Goal: Information Seeking & Learning: Find contact information

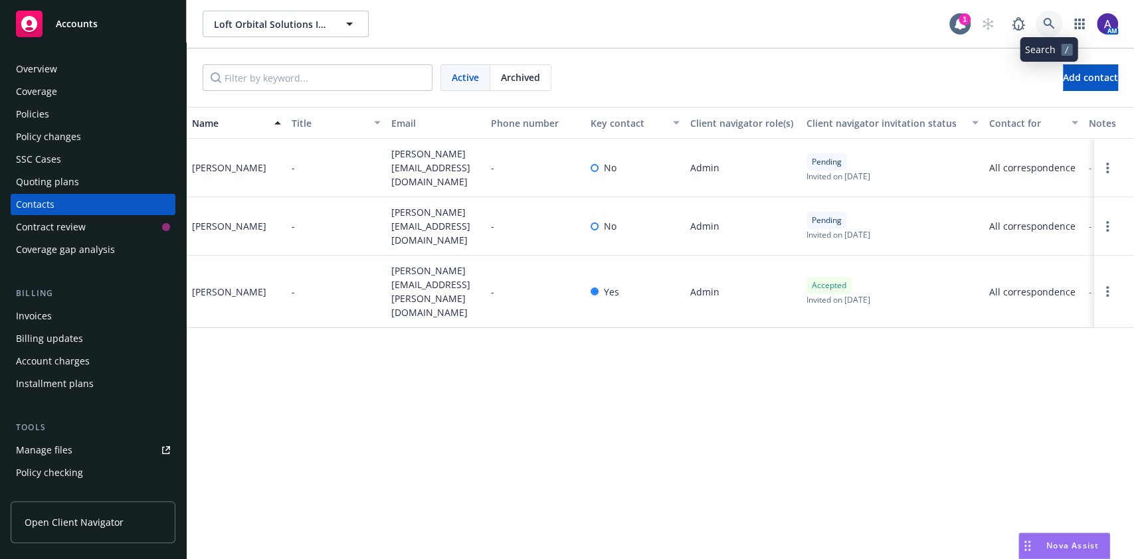
click at [1049, 11] on link at bounding box center [1049, 24] width 27 height 27
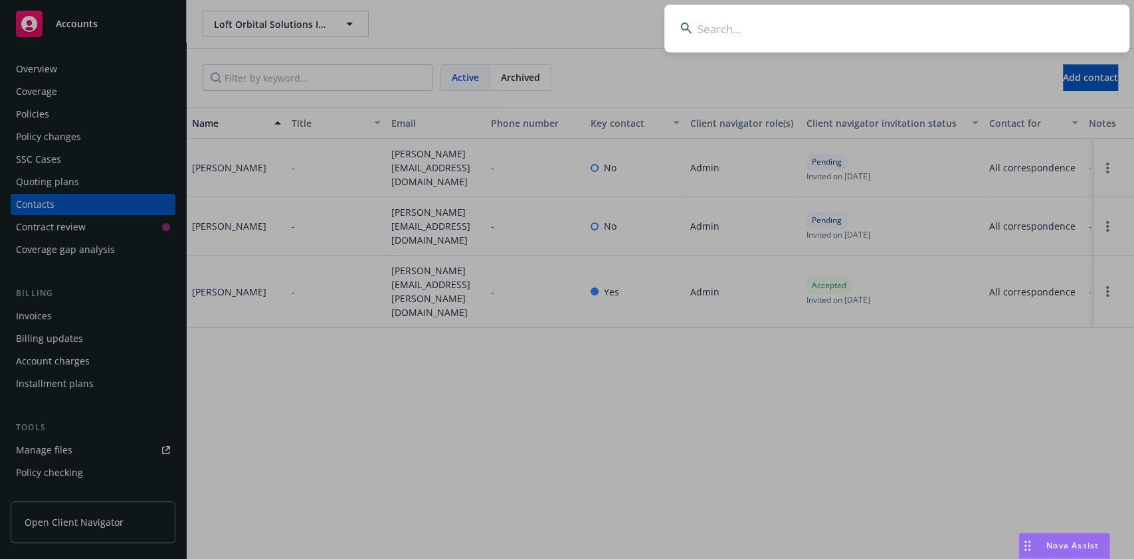
click at [988, 31] on input at bounding box center [896, 29] width 465 height 48
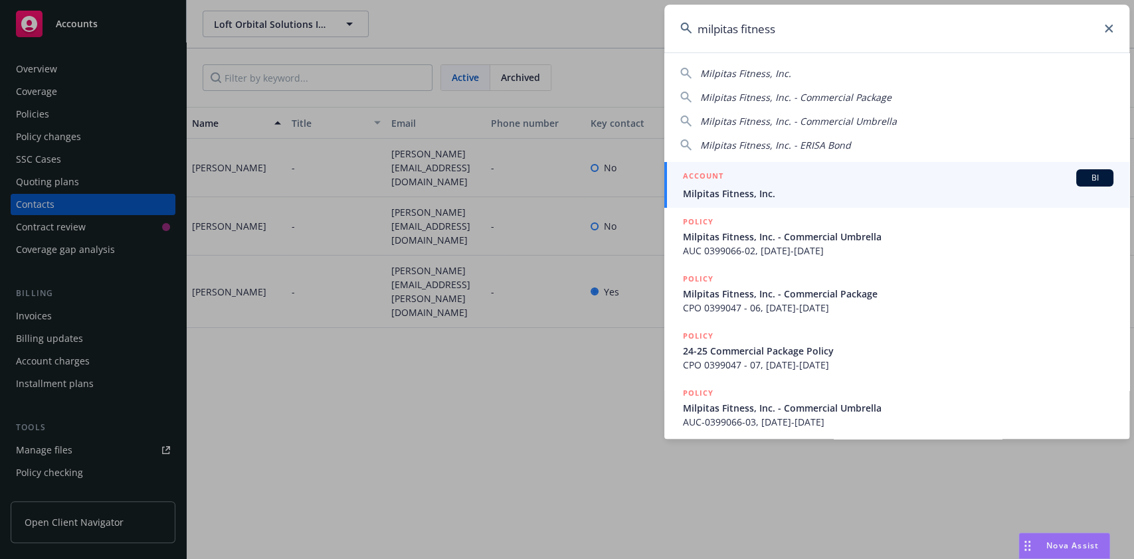
type input "milpitas fitness"
click at [781, 167] on link "ACCOUNT BI Milpitas Fitness, Inc." at bounding box center [896, 185] width 465 height 46
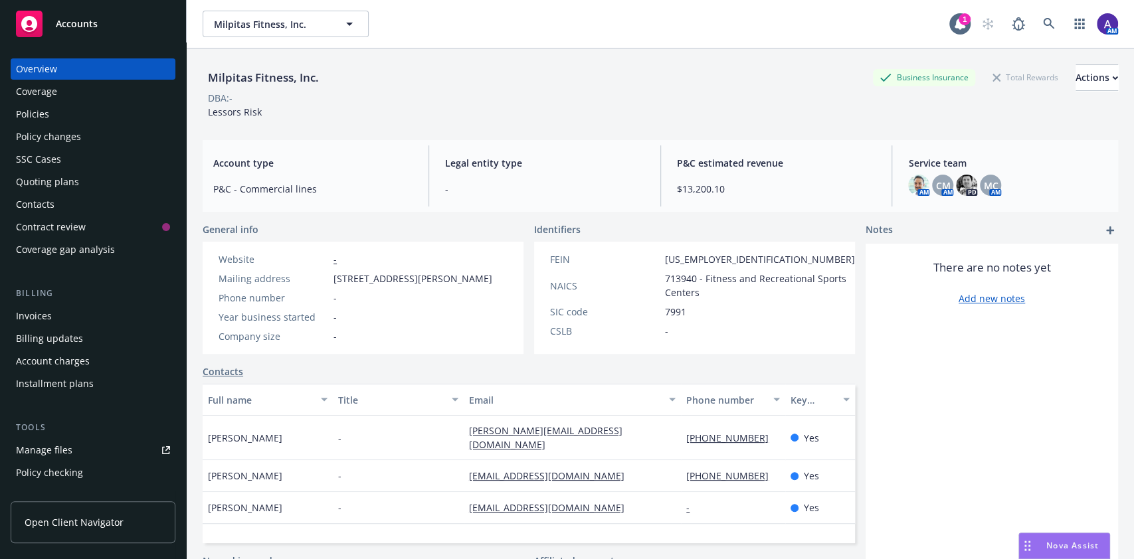
click at [35, 114] on div "Policies" at bounding box center [32, 114] width 33 height 21
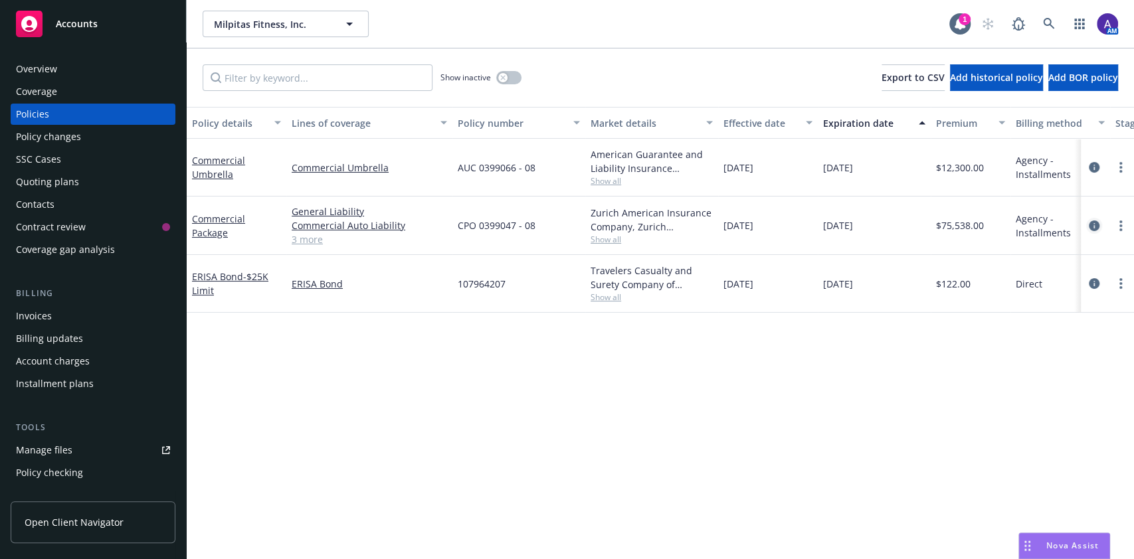
click at [1092, 226] on icon "circleInformation" at bounding box center [1094, 226] width 11 height 11
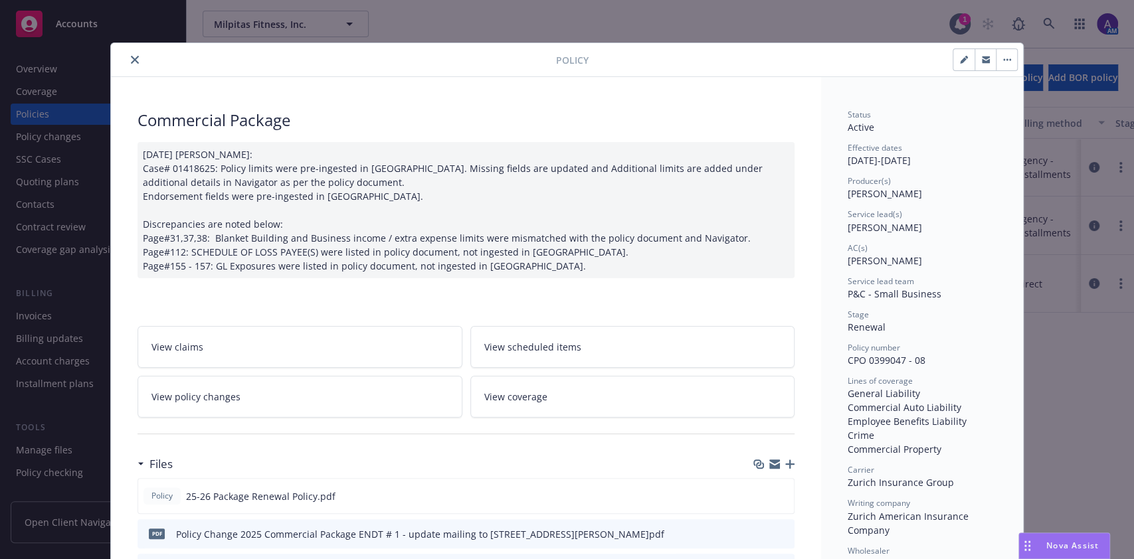
click at [131, 59] on icon "close" at bounding box center [135, 60] width 8 height 8
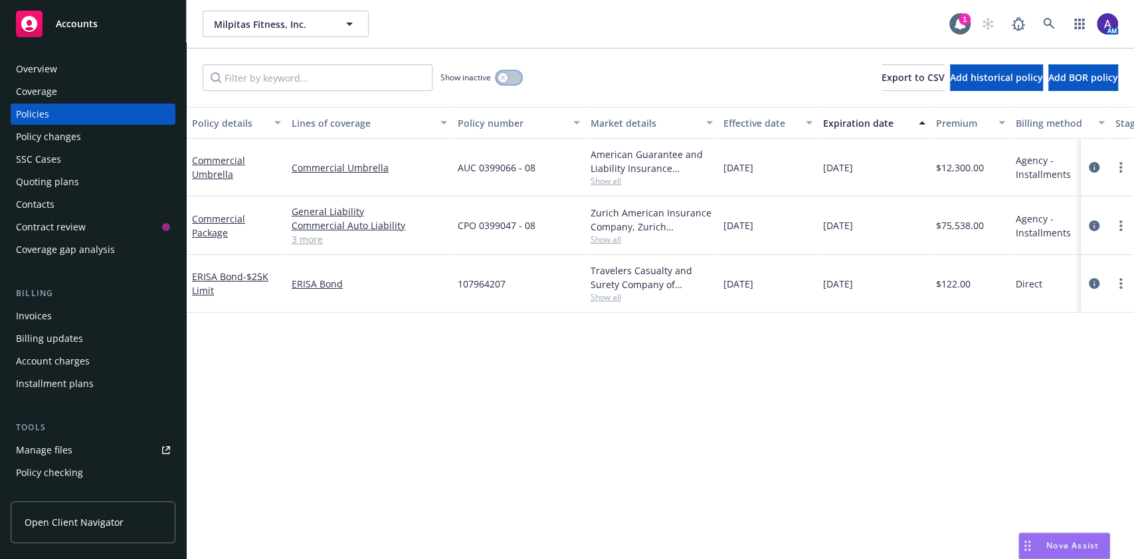
click at [502, 78] on icon "button" at bounding box center [502, 77] width 5 height 5
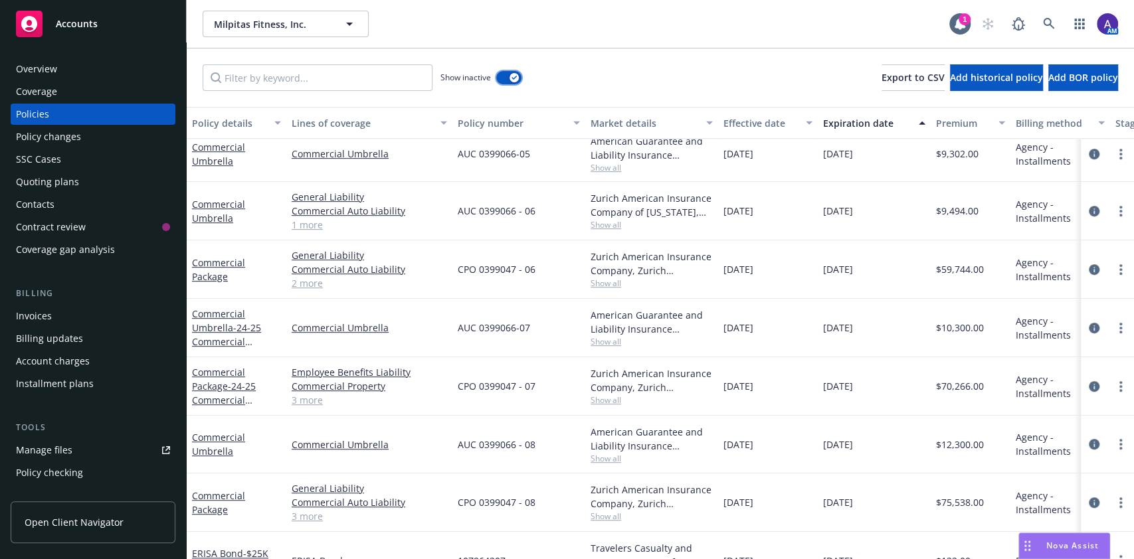
scroll to position [481, 0]
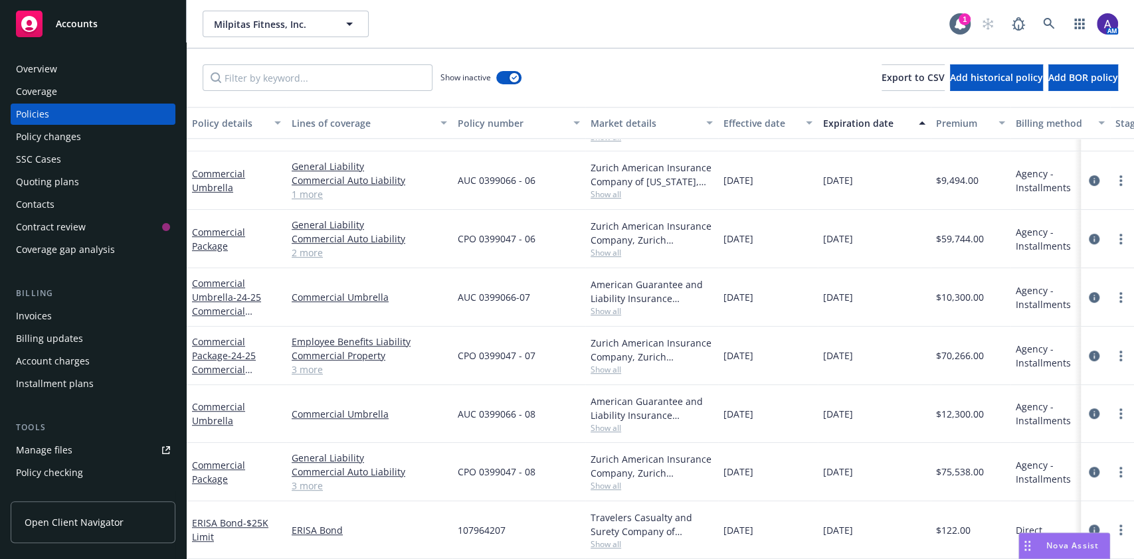
click at [69, 314] on div "Invoices" at bounding box center [93, 316] width 154 height 21
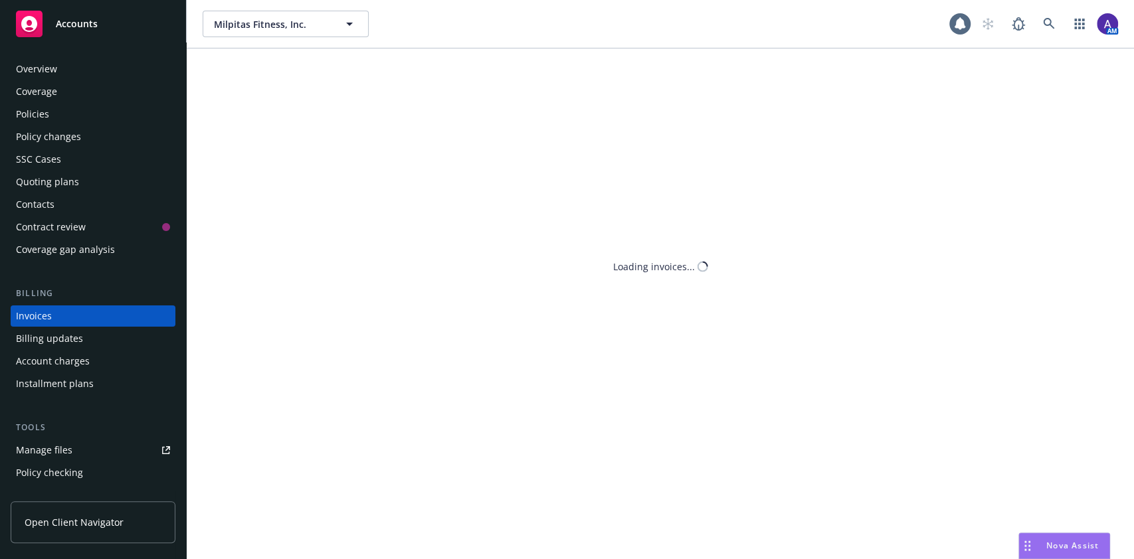
scroll to position [15, 0]
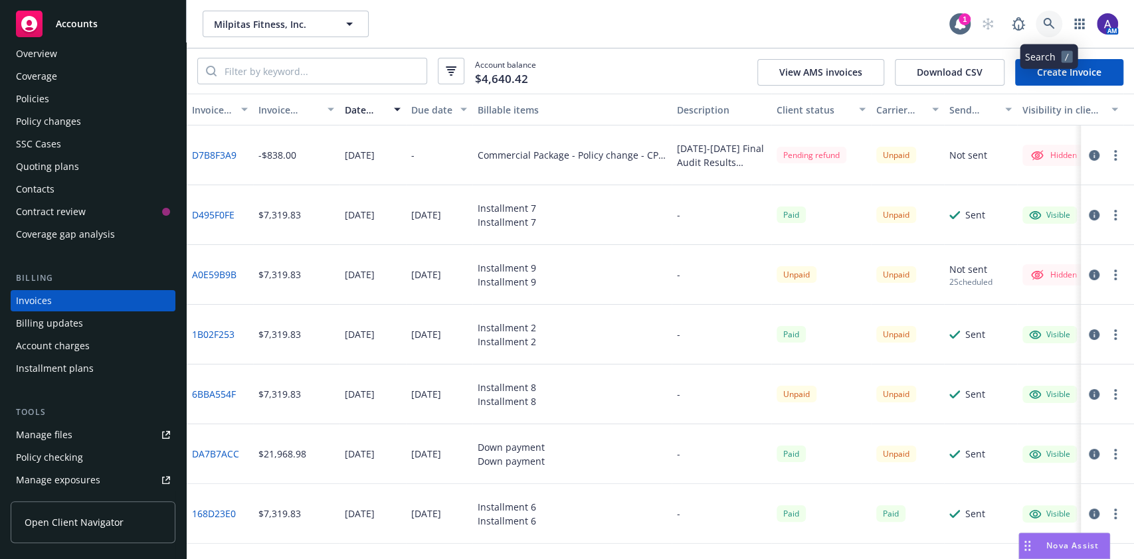
click at [1052, 19] on icon at bounding box center [1049, 24] width 12 height 12
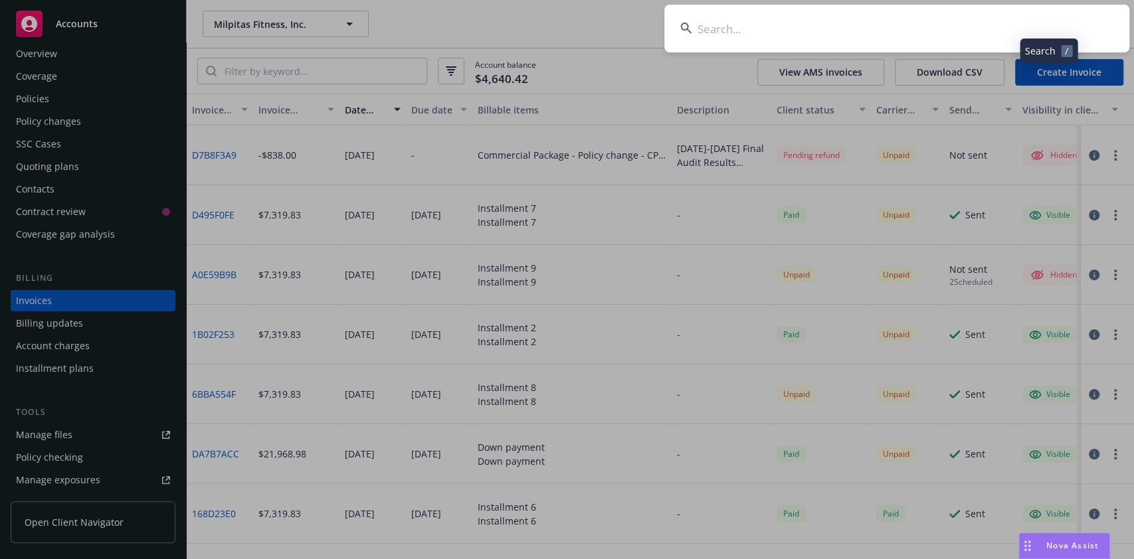
click at [936, 32] on input at bounding box center [896, 29] width 465 height 48
click at [936, 32] on input "Porifera" at bounding box center [896, 29] width 465 height 48
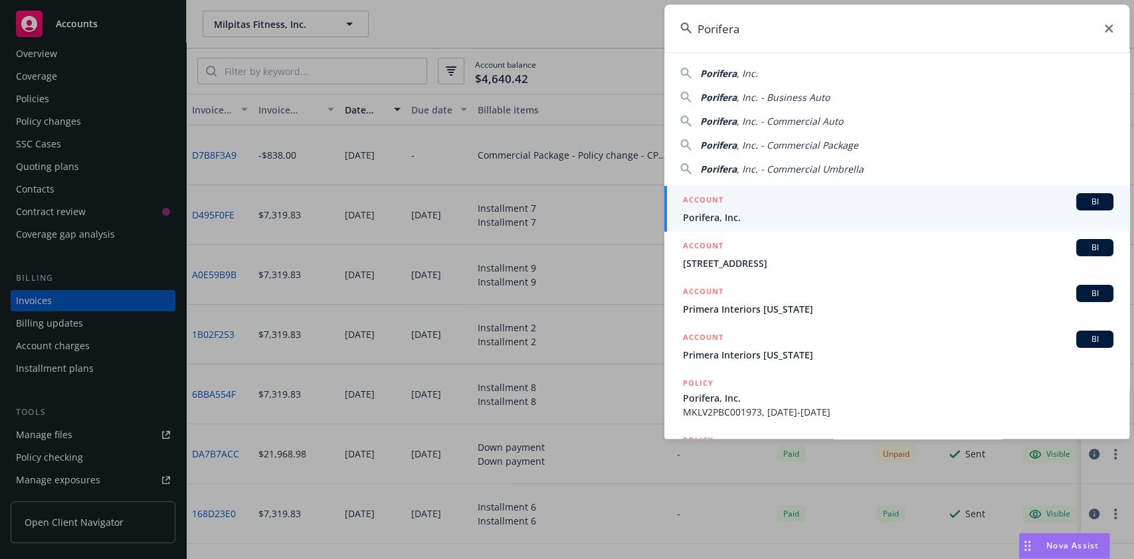
type input "Porifera"
click at [773, 213] on span "Porifera, Inc." at bounding box center [898, 218] width 430 height 14
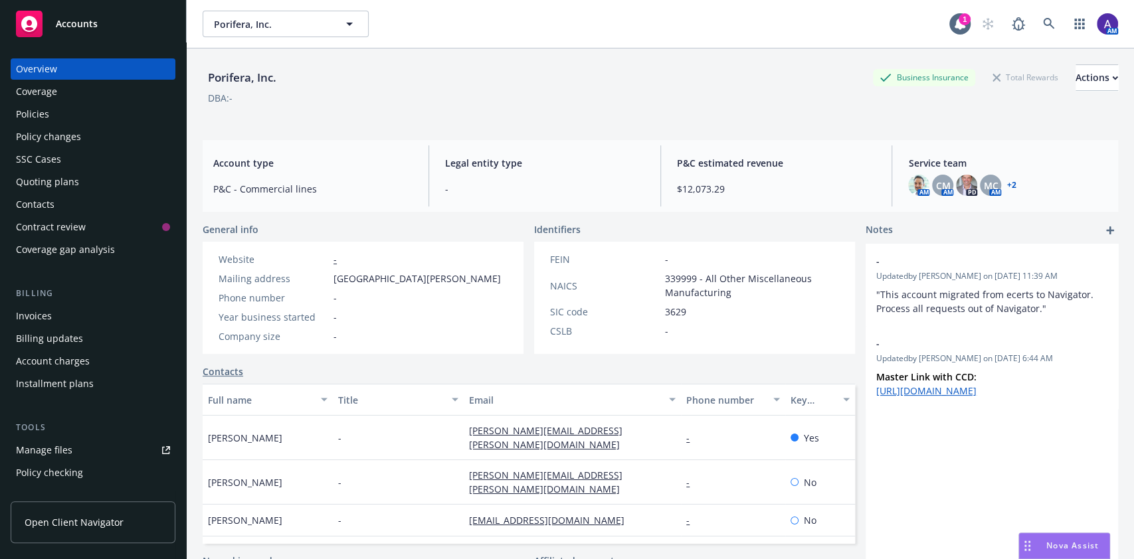
click at [60, 112] on div "Policies" at bounding box center [93, 114] width 154 height 21
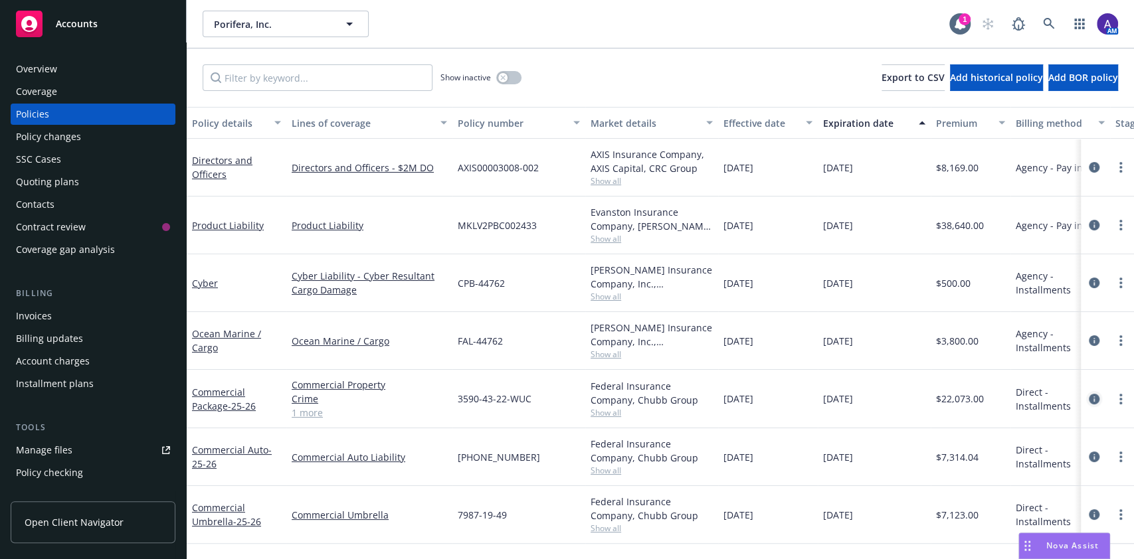
click at [1098, 396] on icon "circleInformation" at bounding box center [1094, 399] width 11 height 11
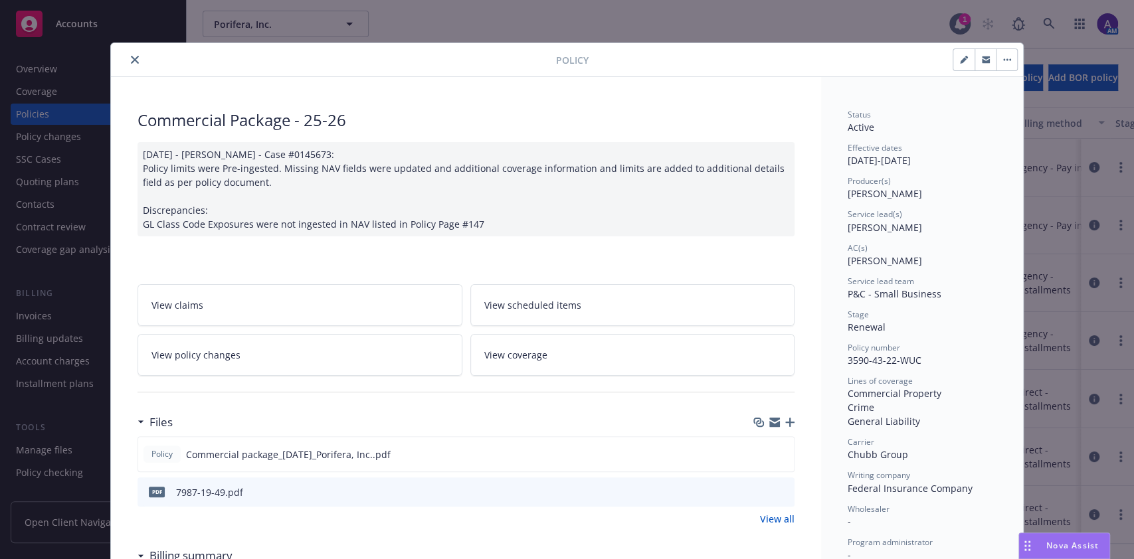
click at [131, 58] on icon "close" at bounding box center [135, 60] width 8 height 8
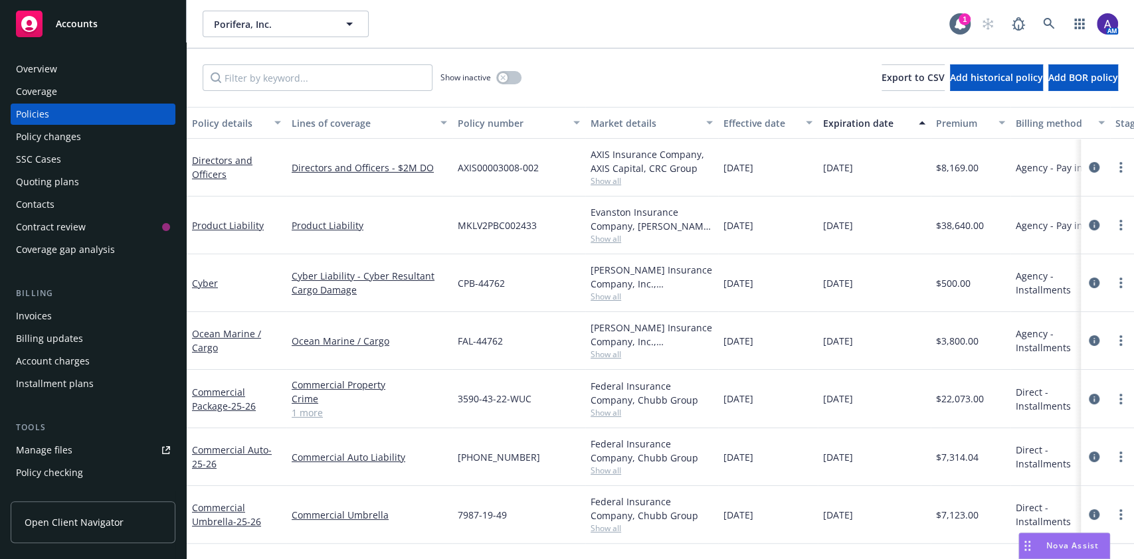
click at [50, 28] on div "Accounts" at bounding box center [93, 24] width 154 height 27
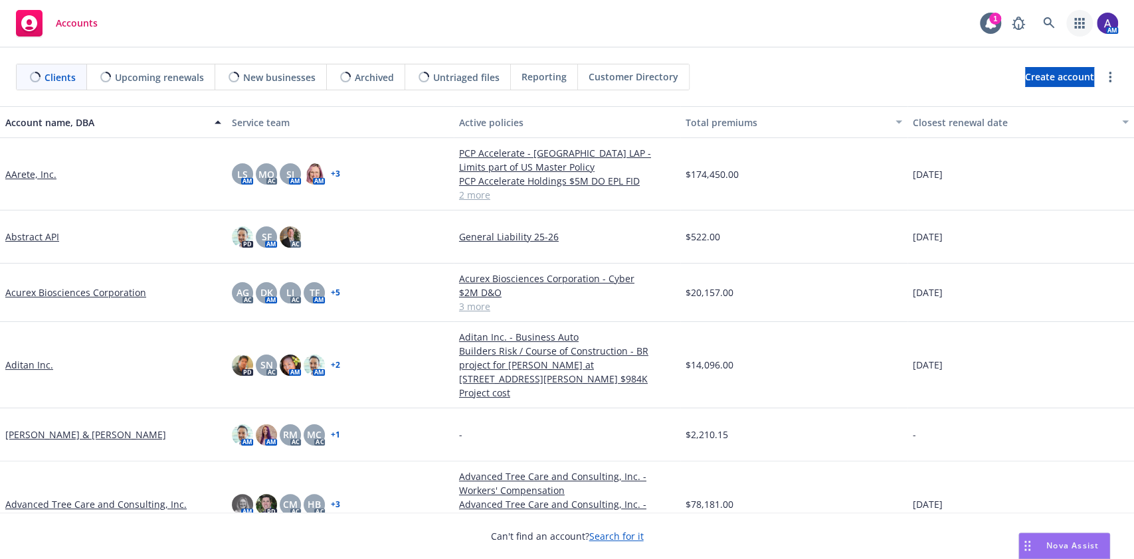
click at [1077, 19] on icon "button" at bounding box center [1079, 23] width 11 height 11
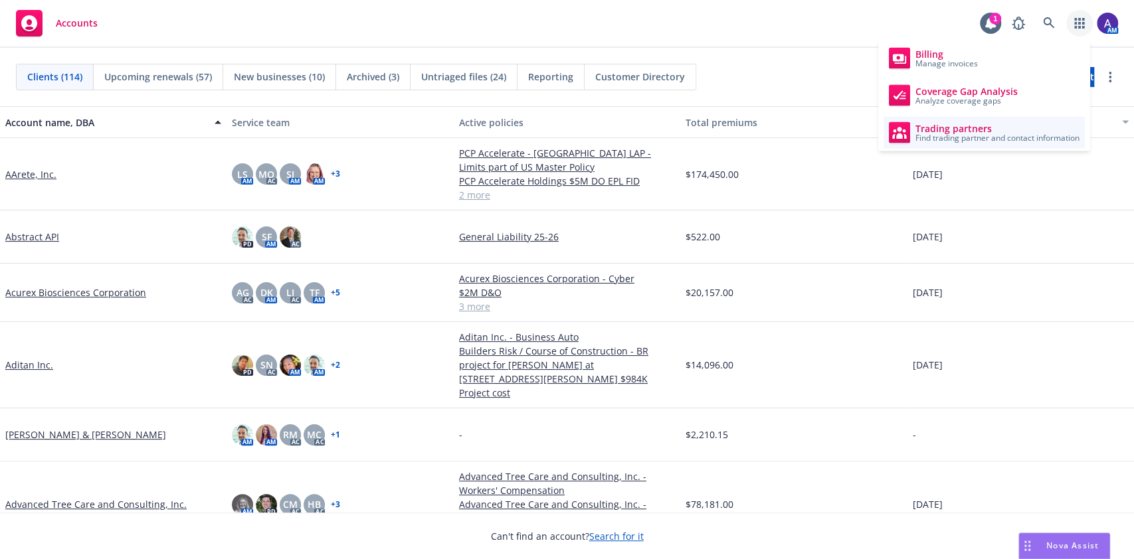
click at [1006, 134] on span "Find trading partner and contact information" at bounding box center [997, 138] width 164 height 8
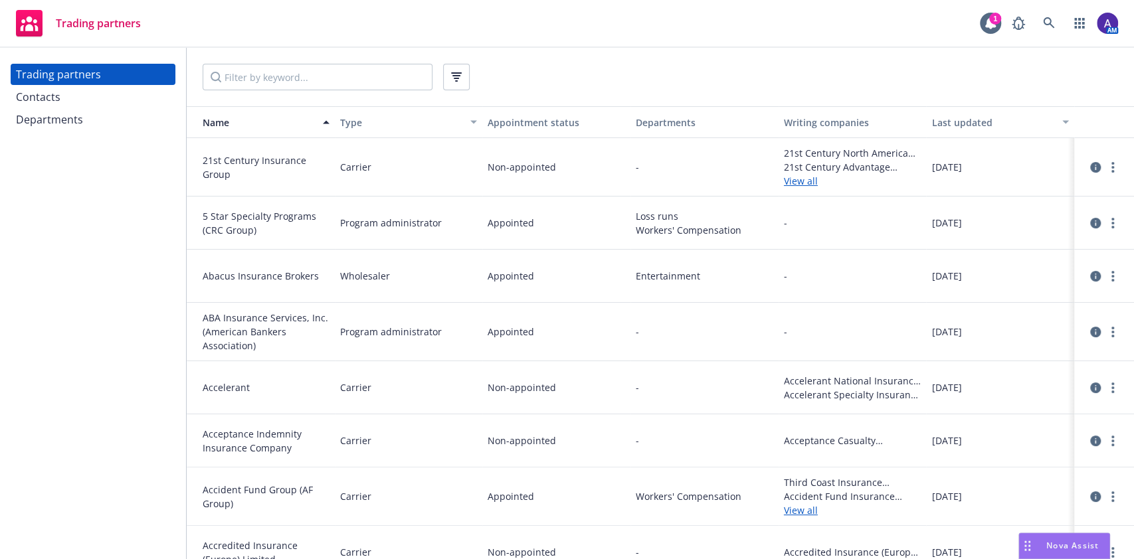
click at [77, 100] on div "Contacts" at bounding box center [93, 96] width 154 height 21
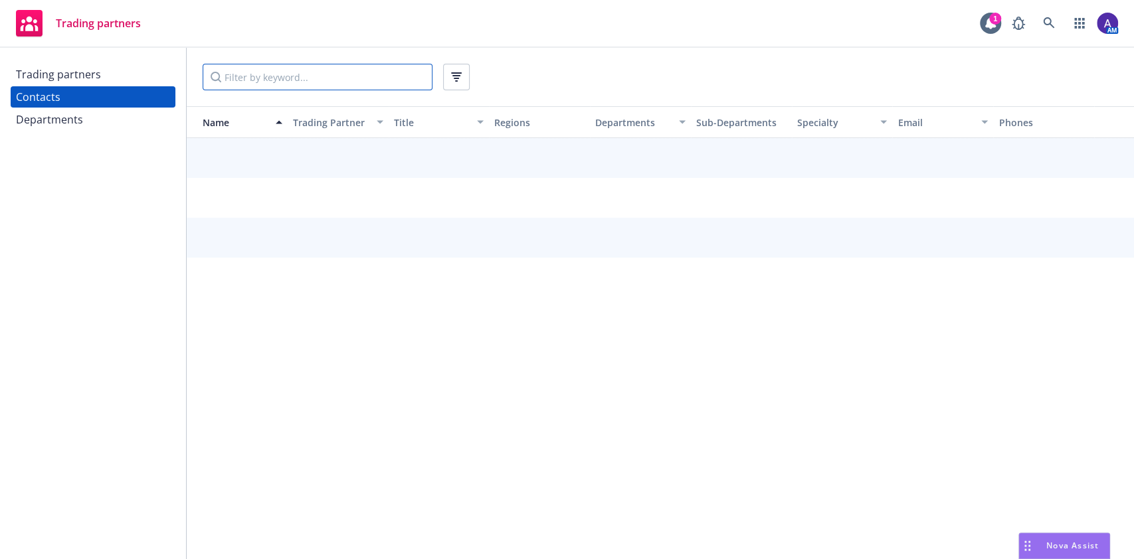
click at [280, 80] on input "Filter by keyword..." at bounding box center [318, 77] width 230 height 27
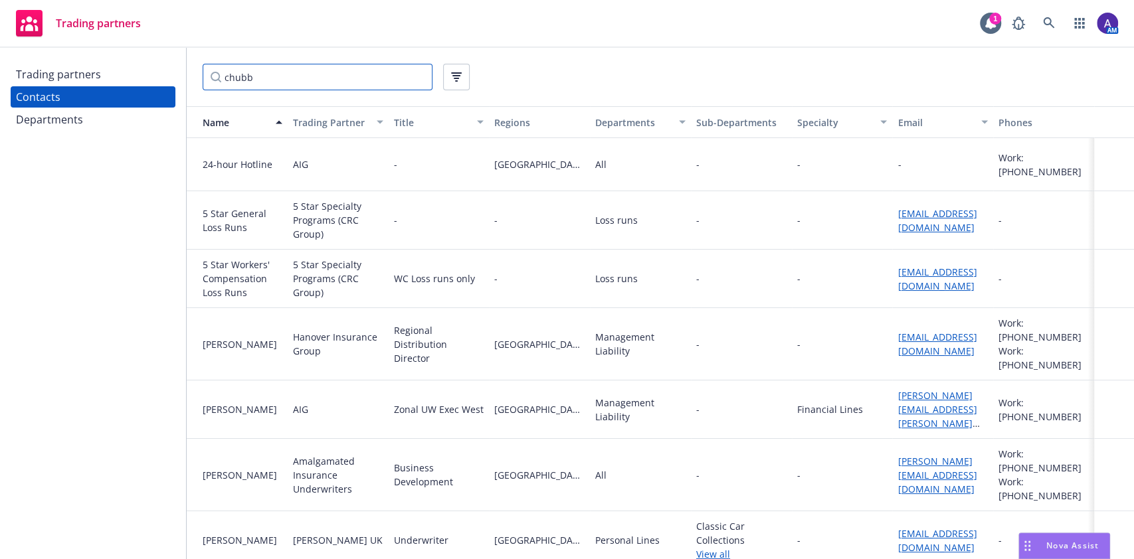
type input "chubb"
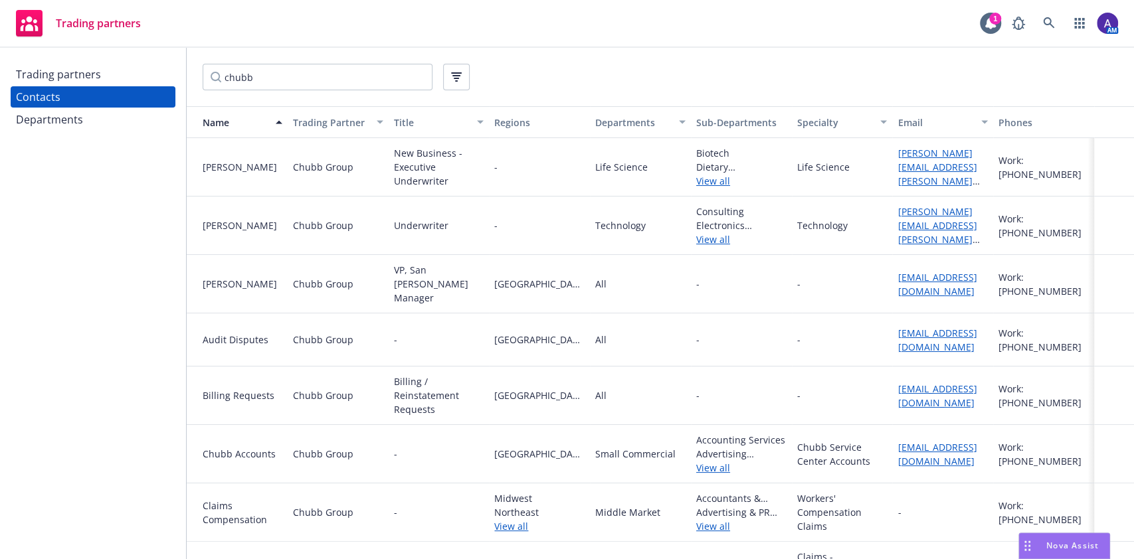
click at [284, 134] on button "Name" at bounding box center [237, 122] width 101 height 32
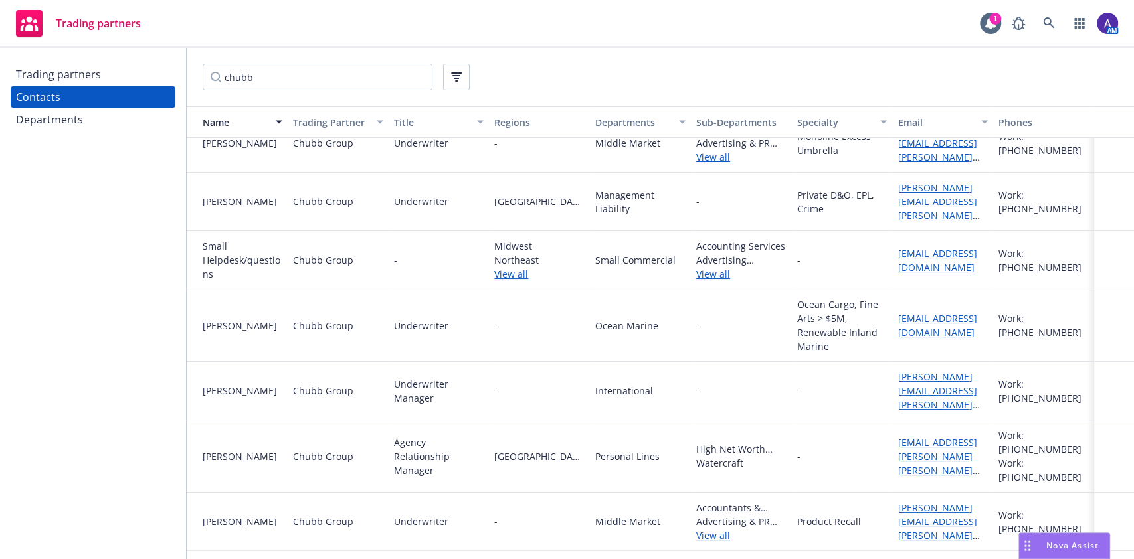
scroll to position [27, 0]
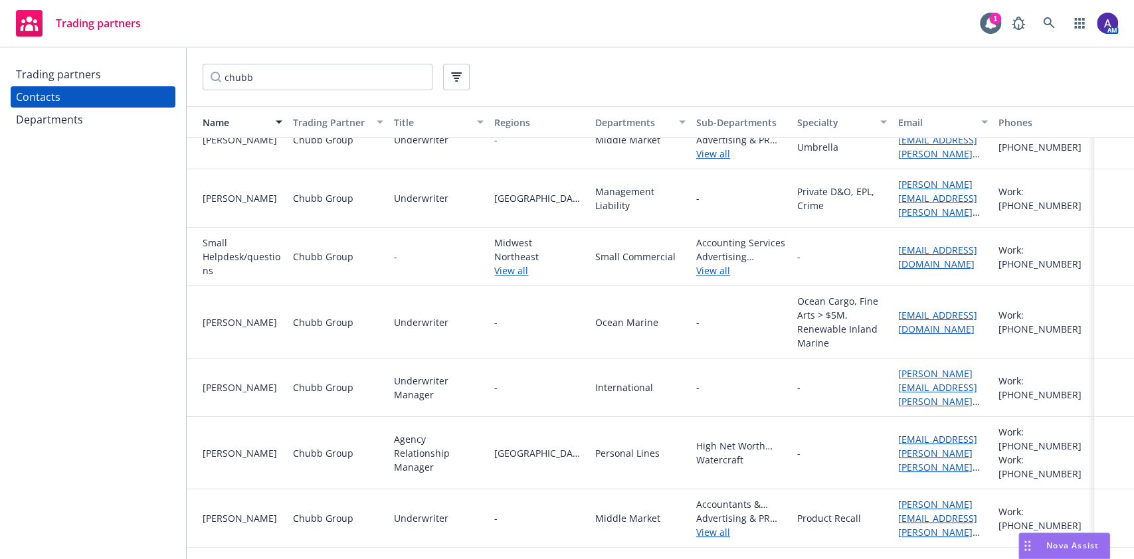
click at [898, 248] on link "smallbizhelpdesk@chubb.com" at bounding box center [937, 257] width 79 height 27
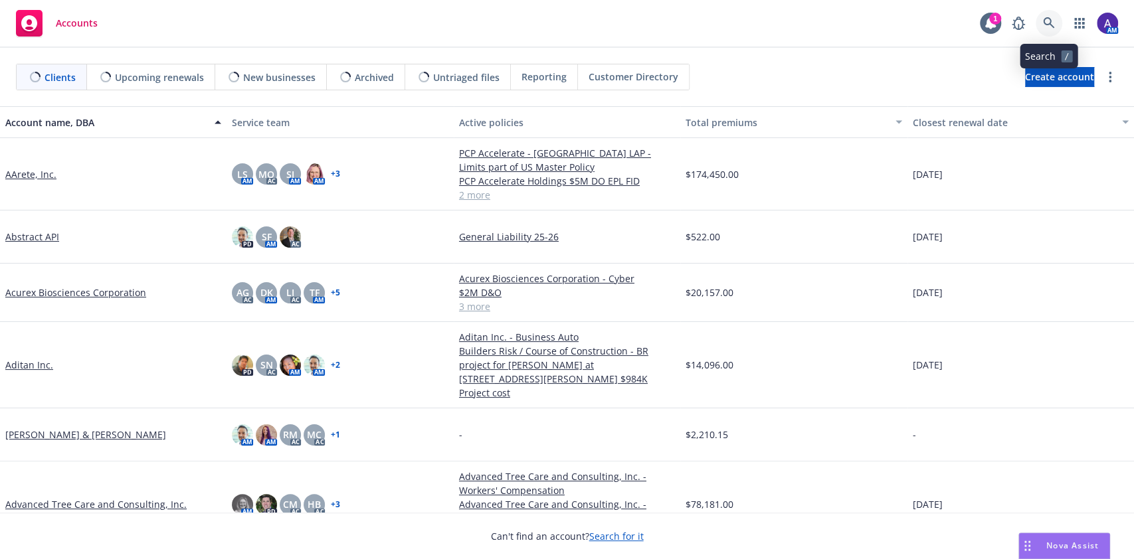
click at [1055, 20] on link at bounding box center [1049, 23] width 27 height 27
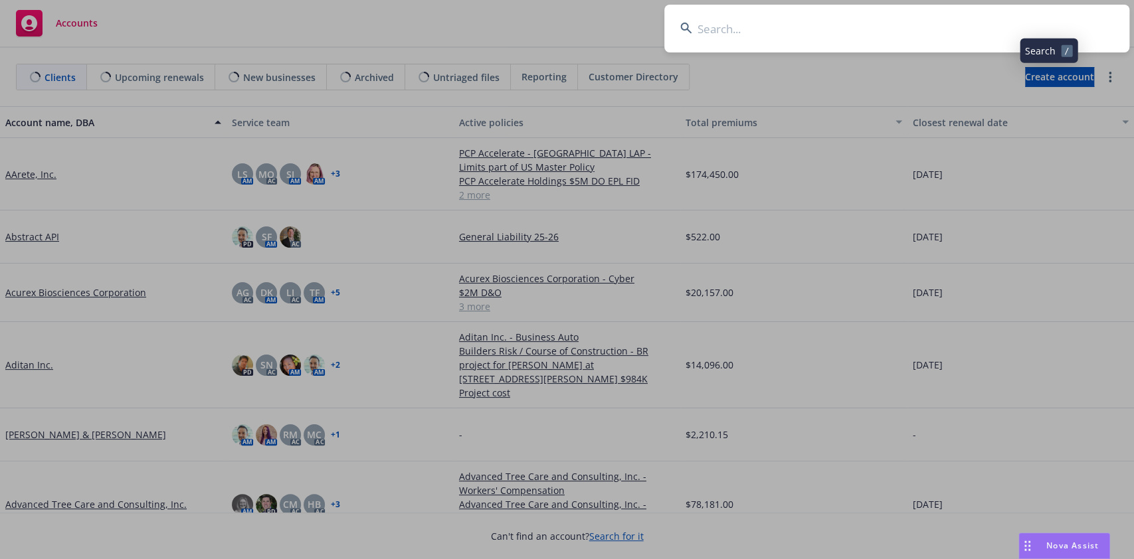
click at [973, 30] on input at bounding box center [896, 29] width 465 height 48
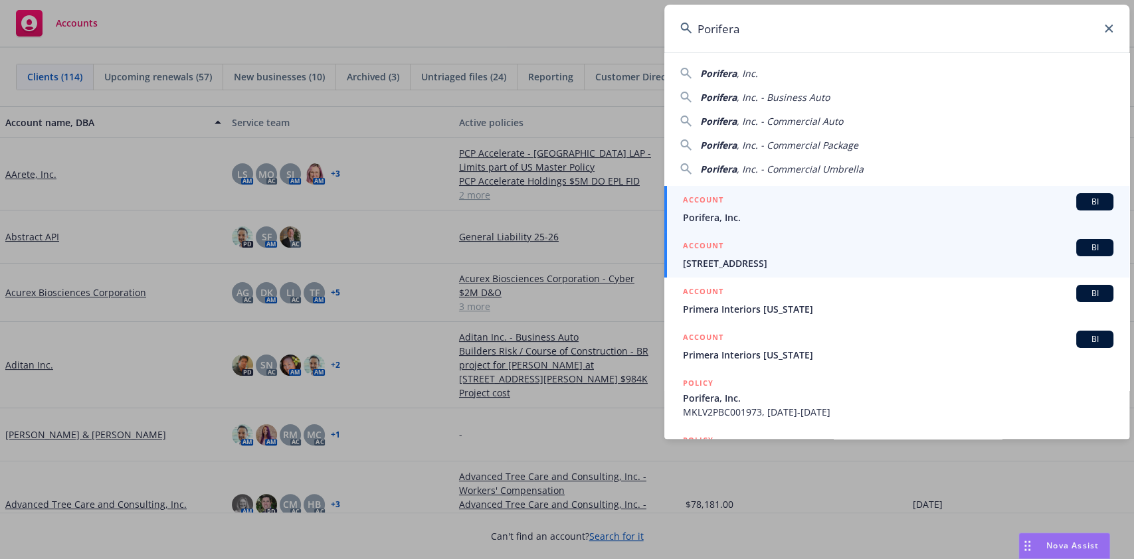
type input "Porifera"
click at [734, 213] on span "Porifera, Inc." at bounding box center [898, 218] width 430 height 14
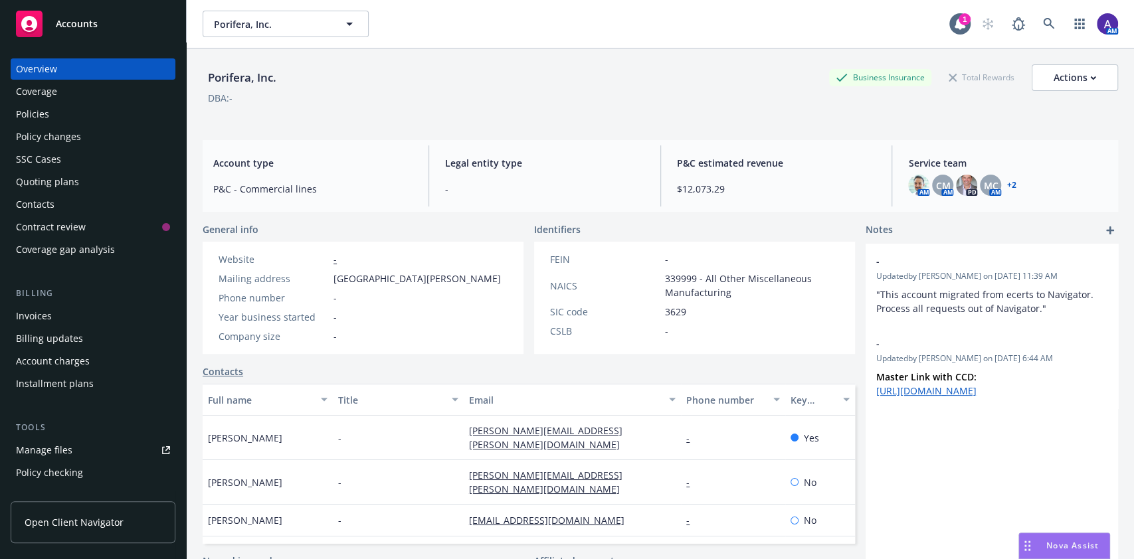
click at [71, 114] on div "Policies" at bounding box center [93, 114] width 154 height 21
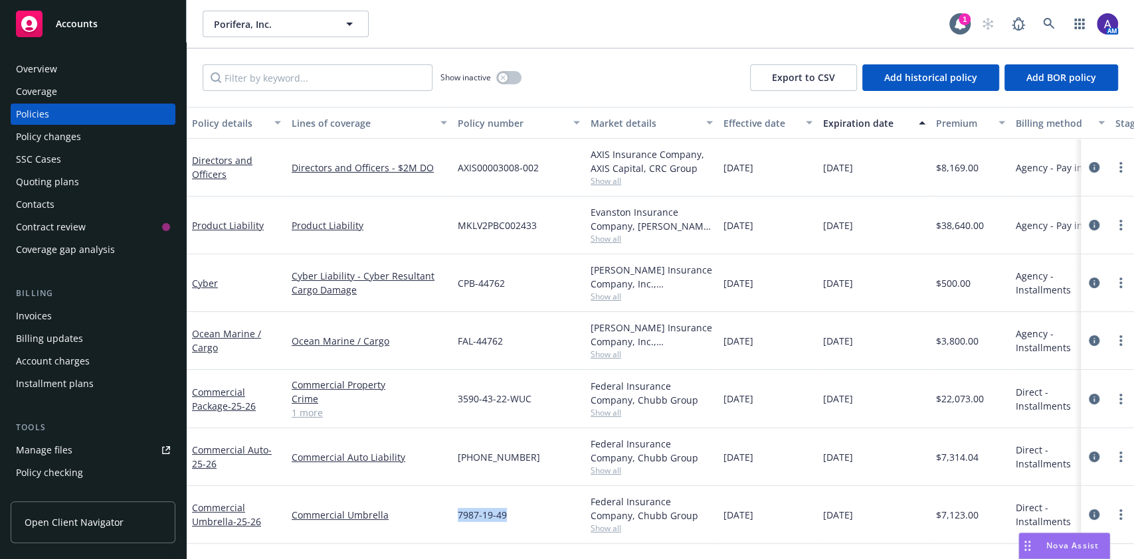
drag, startPoint x: 517, startPoint y: 521, endPoint x: 457, endPoint y: 518, distance: 59.9
click at [457, 518] on div "7987-19-49" at bounding box center [518, 515] width 133 height 58
copy span "7987-19-49"
click at [458, 518] on span "7987-19-49" at bounding box center [482, 515] width 49 height 14
click at [1096, 512] on icon "circleInformation" at bounding box center [1094, 515] width 11 height 11
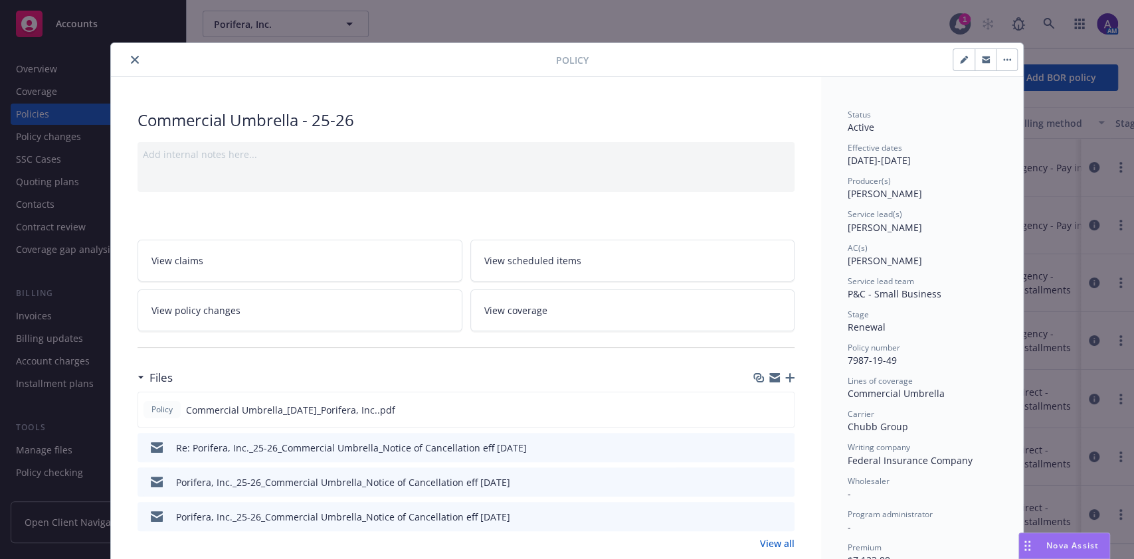
scroll to position [62, 0]
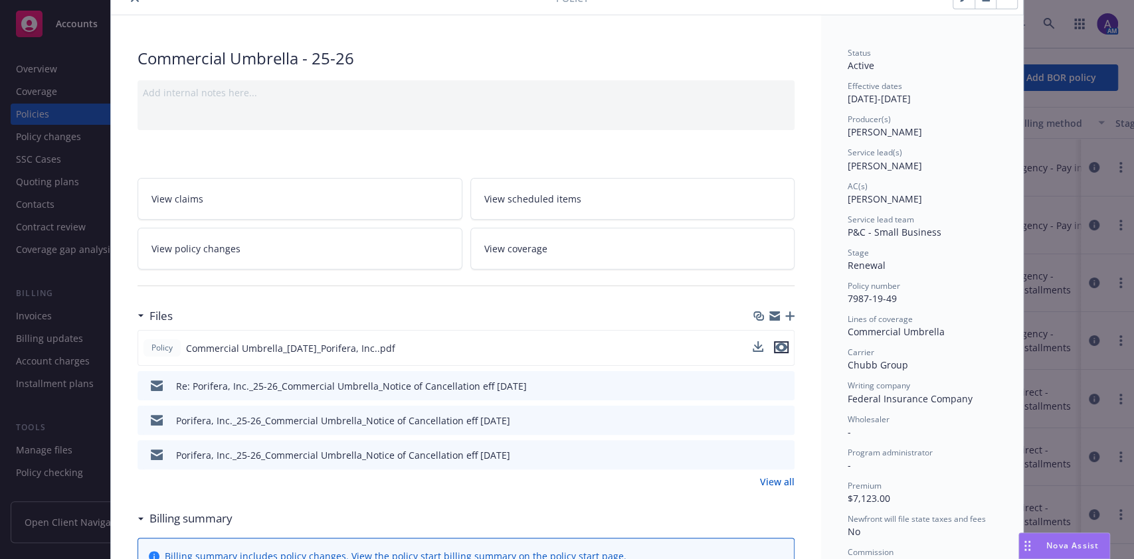
click at [775, 343] on icon "preview file" at bounding box center [781, 347] width 12 height 9
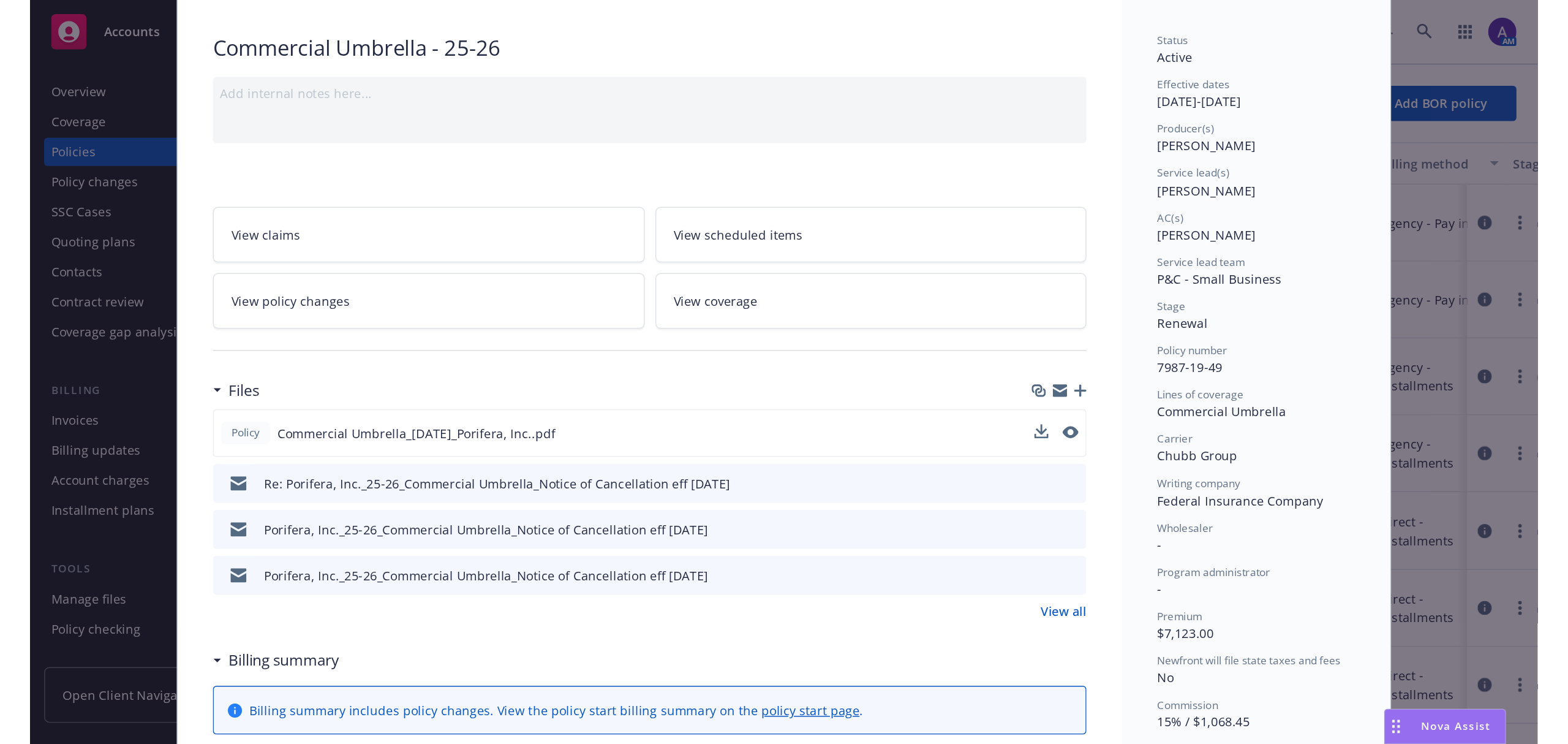
scroll to position [0, 0]
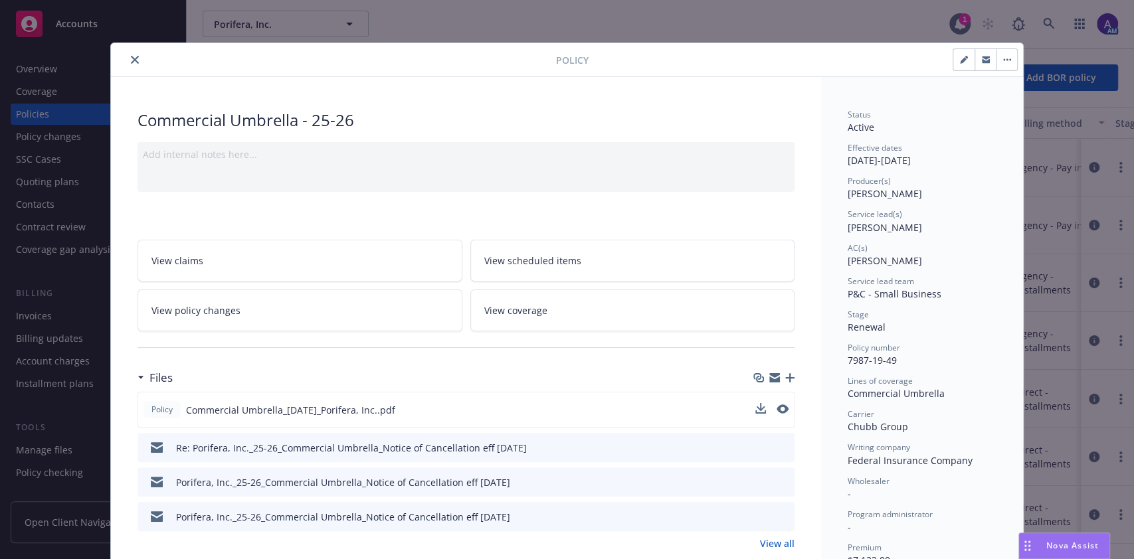
click at [131, 62] on icon "close" at bounding box center [135, 60] width 8 height 8
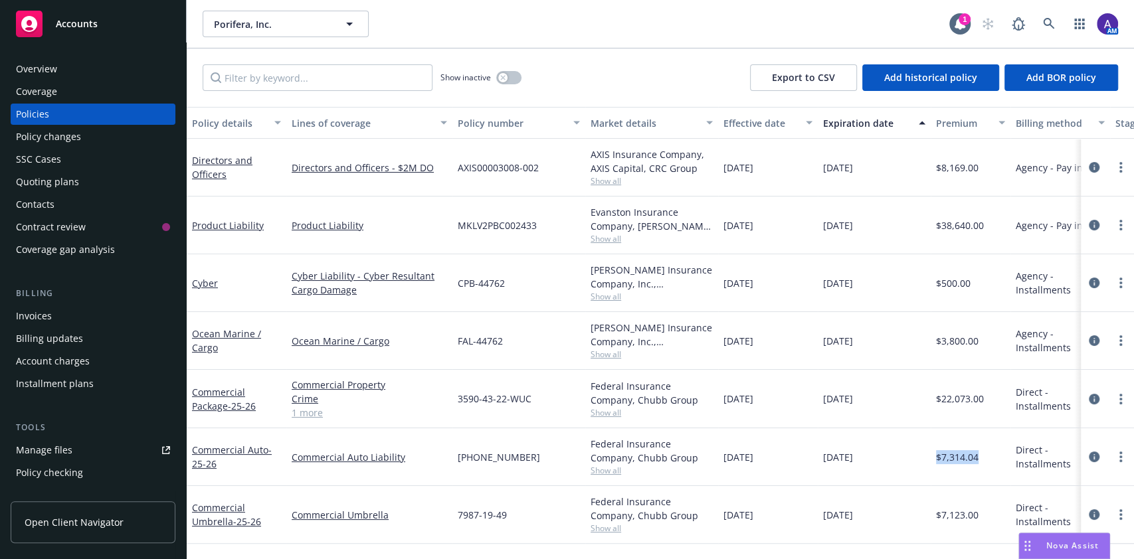
drag, startPoint x: 997, startPoint y: 450, endPoint x: 932, endPoint y: 461, distance: 65.3
click at [932, 461] on div "$7,314.04" at bounding box center [971, 458] width 80 height 58
click at [80, 62] on div "Overview" at bounding box center [93, 68] width 154 height 21
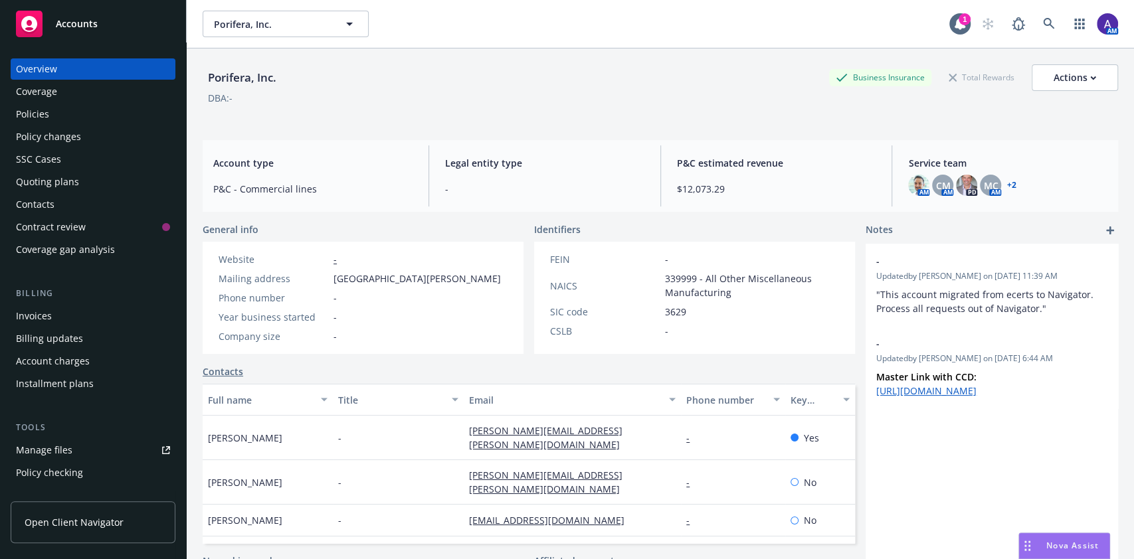
click at [221, 74] on div "Porifera, Inc." at bounding box center [242, 77] width 79 height 17
copy div "Porifera"
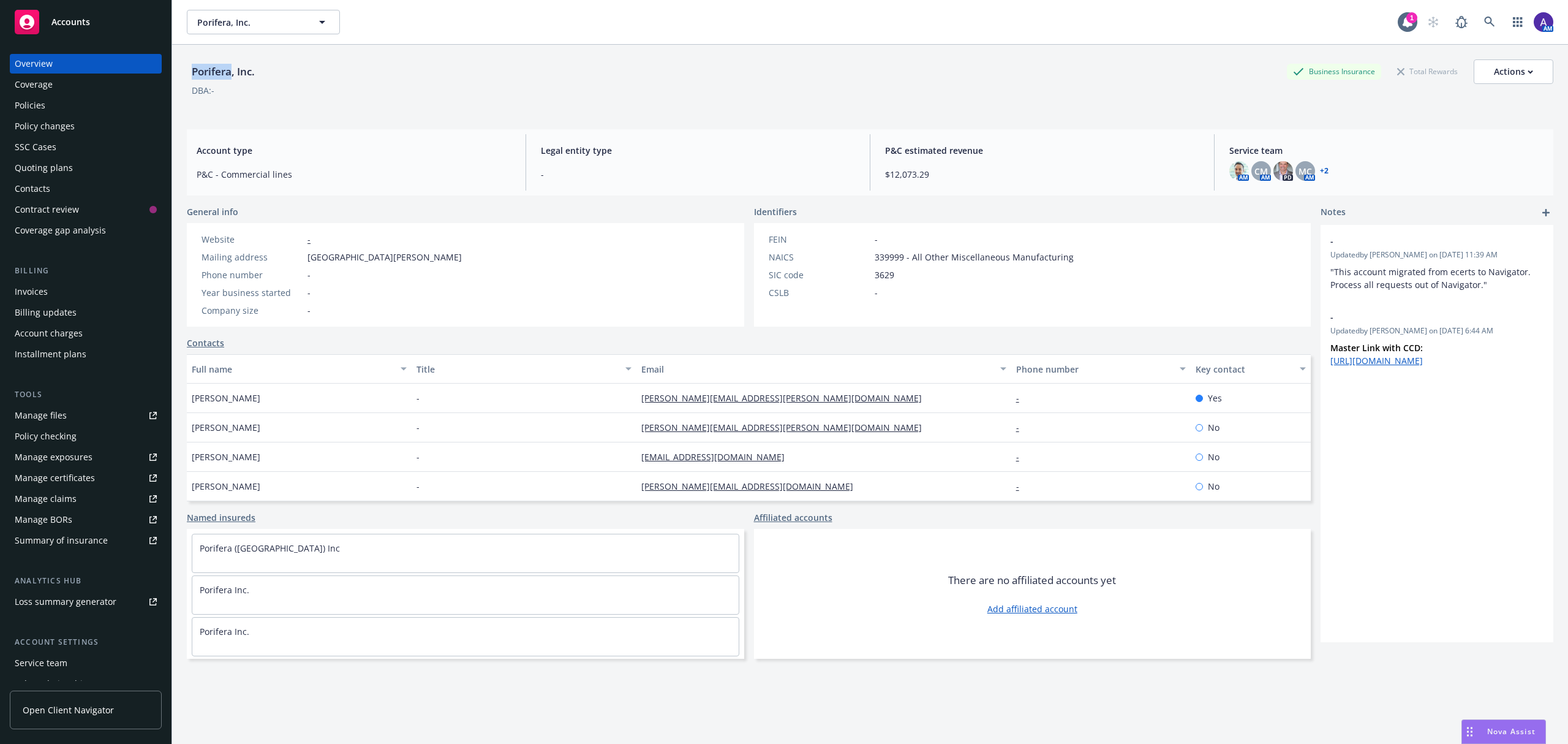
copy div "Porifera"
